Goal: Manage account settings

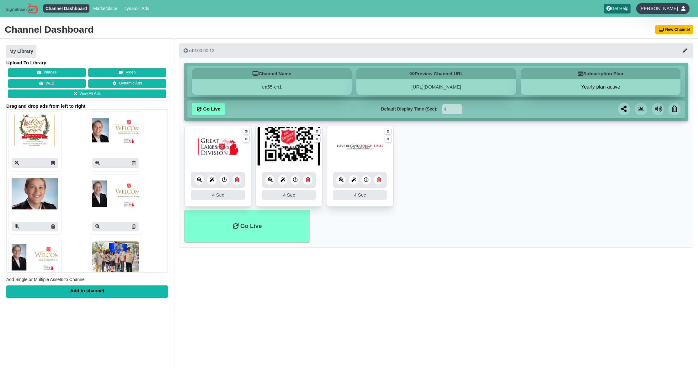
click at [666, 11] on span "[PERSON_NAME]" at bounding box center [658, 8] width 39 height 6
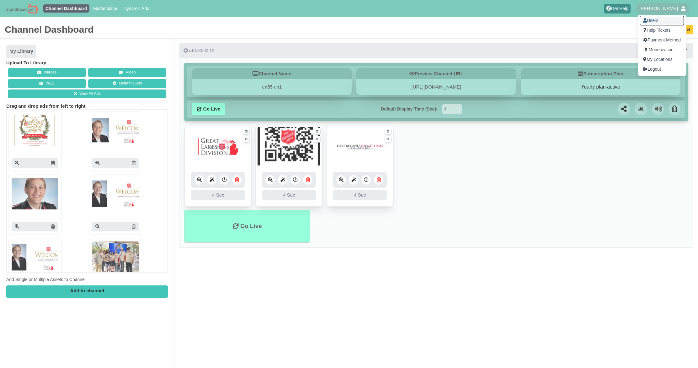
click at [652, 22] on link "Users" at bounding box center [662, 21] width 44 height 10
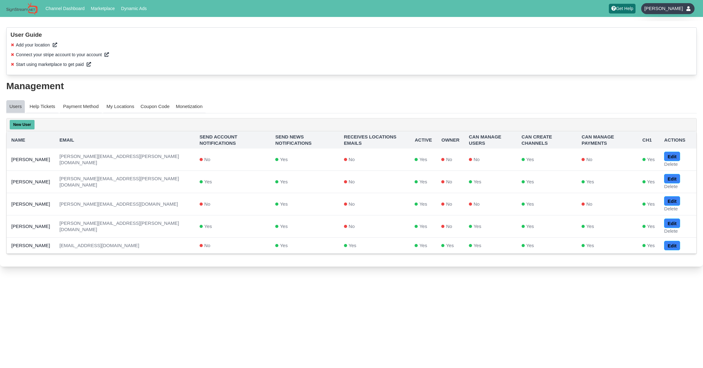
click at [667, 12] on div "[PERSON_NAME]" at bounding box center [667, 8] width 53 height 11
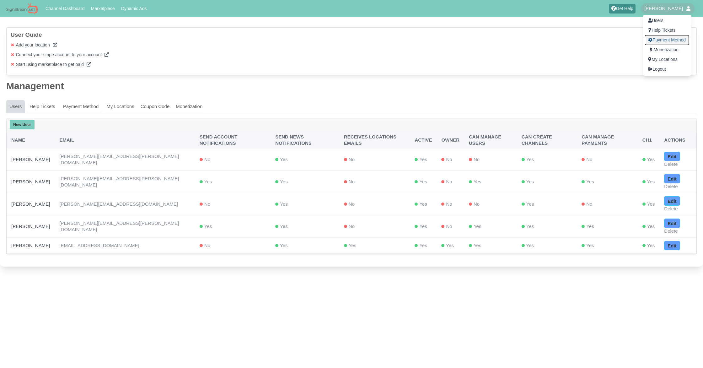
click at [667, 41] on link "Payment Method" at bounding box center [667, 40] width 44 height 10
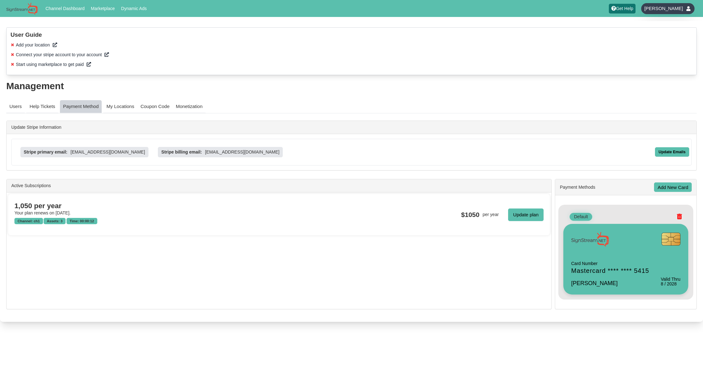
click at [662, 9] on span "William Booth" at bounding box center [663, 8] width 39 height 6
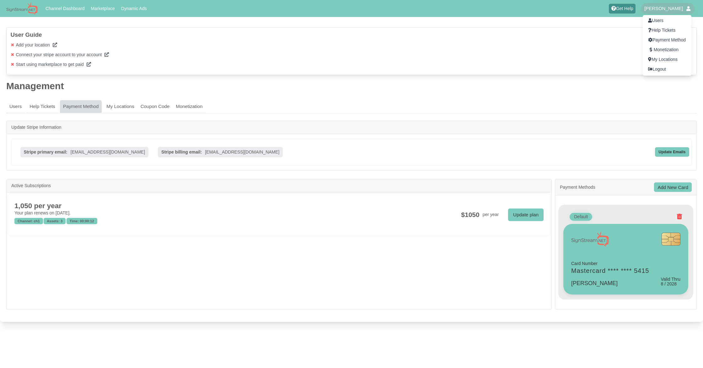
click at [241, 13] on div at bounding box center [351, 184] width 703 height 368
